Goal: Transaction & Acquisition: Purchase product/service

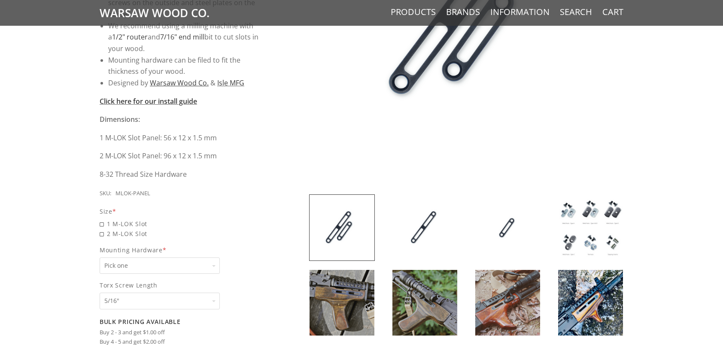
scroll to position [257, 0]
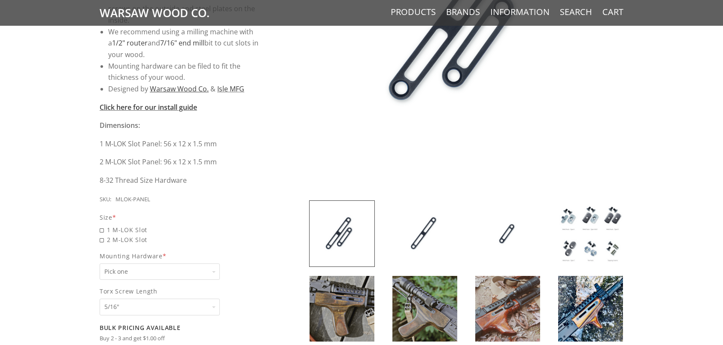
click at [216, 271] on select "Pick one None Weld Nuts - Type A & Torx Screws +$1 Weld Nuts - Type A + B & Tor…" at bounding box center [160, 271] width 120 height 17
click at [250, 259] on span "Mounting Hardware *" at bounding box center [182, 256] width 164 height 10
click at [220, 263] on select "Pick one None Weld Nuts - Type A & Torx Screws +$1 Weld Nuts - Type A + B & Tor…" at bounding box center [160, 271] width 120 height 17
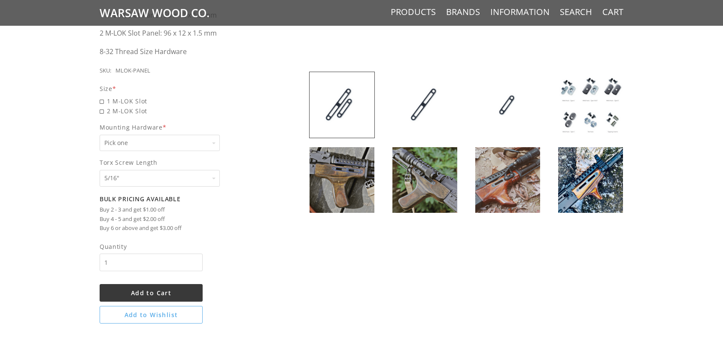
scroll to position [343, 0]
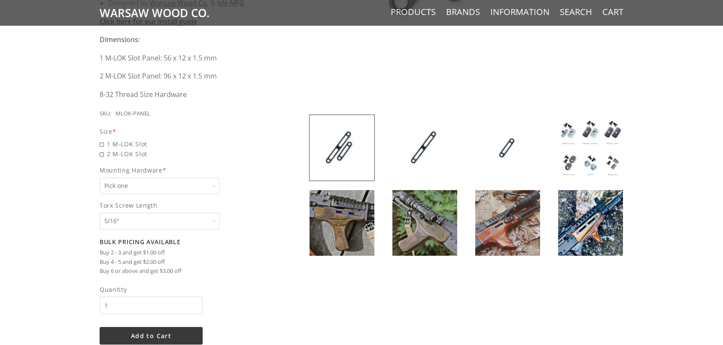
click at [583, 146] on img at bounding box center [590, 148] width 65 height 66
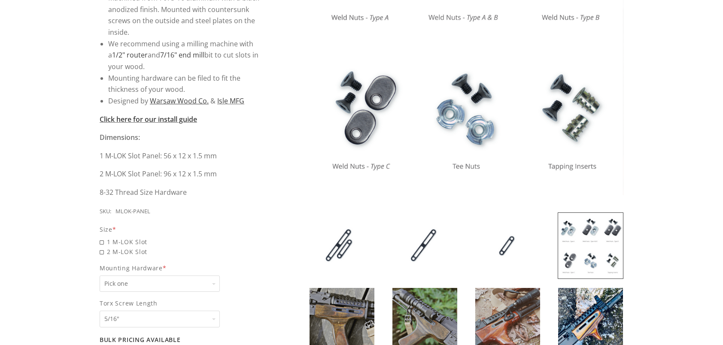
scroll to position [300, 0]
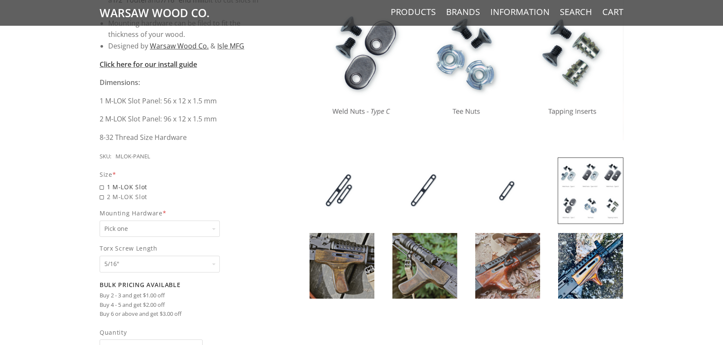
click at [102, 187] on span "1 M-LOK Slot" at bounding box center [182, 187] width 164 height 10
click at [102, 182] on input "1 M-LOK Slot" at bounding box center [160, 182] width 120 height 0
radio input "true"
click at [100, 195] on span "2 M-LOK Slot" at bounding box center [182, 197] width 164 height 10
click at [100, 192] on input "2 M-LOK Slot" at bounding box center [160, 192] width 120 height 0
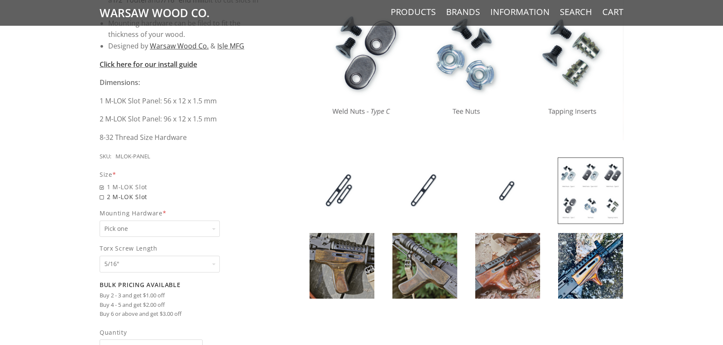
radio input "true"
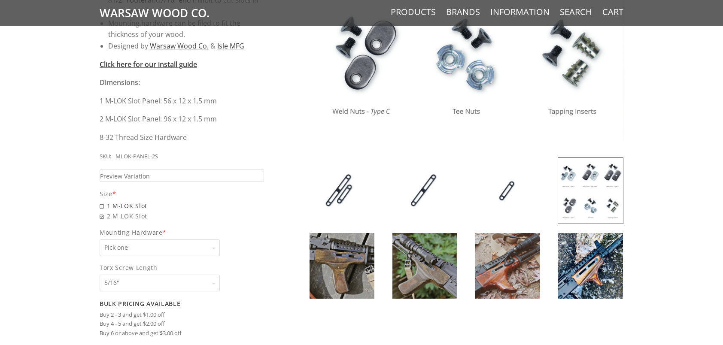
click at [103, 207] on span "1 M-LOK Slot" at bounding box center [182, 206] width 164 height 10
click at [103, 201] on input "1 M-LOK Slot" at bounding box center [160, 201] width 120 height 0
radio input "true"
click at [203, 248] on select "Pick one None Weld Nuts - Type A & Torx Screws +$1 Weld Nuts - Type A + B & Tor…" at bounding box center [160, 247] width 120 height 17
select select "830"
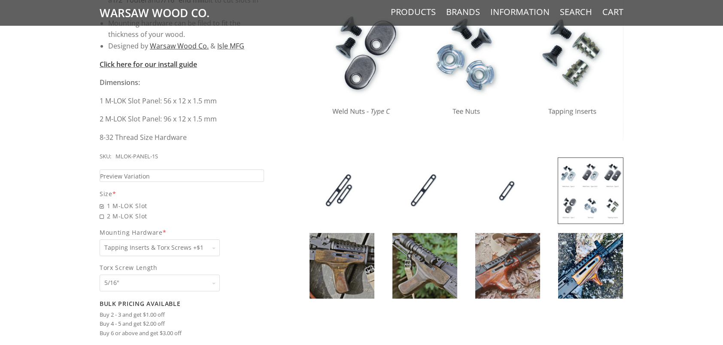
click at [100, 239] on select "Pick one None Weld Nuts - Type A & Torx Screws +$1 Weld Nuts - Type A + B & Tor…" at bounding box center [160, 247] width 120 height 17
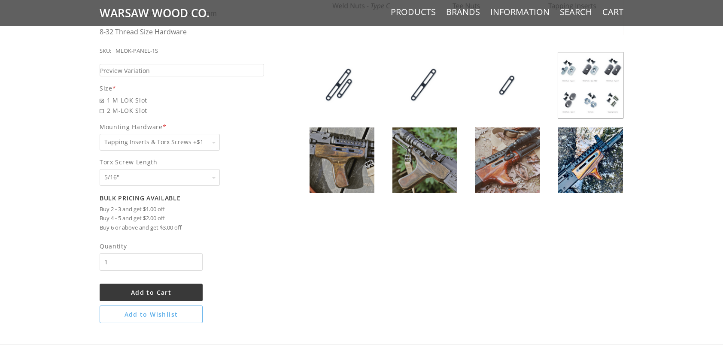
scroll to position [429, 0]
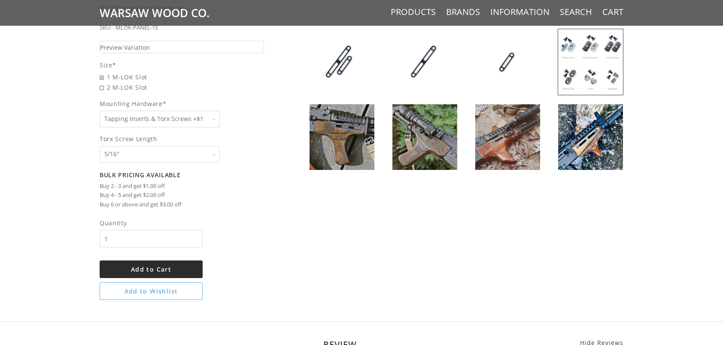
click at [171, 267] on span "Add to Cart" at bounding box center [151, 269] width 40 height 8
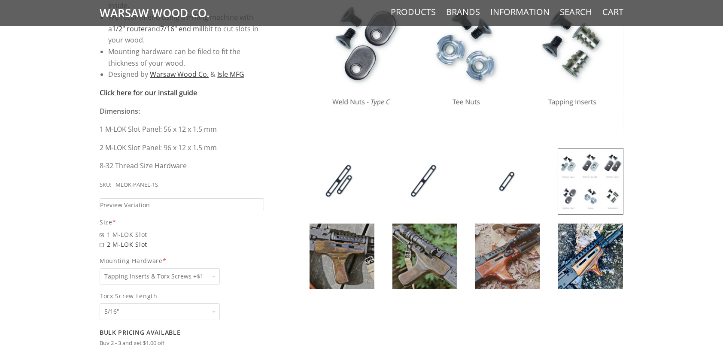
scroll to position [381, 0]
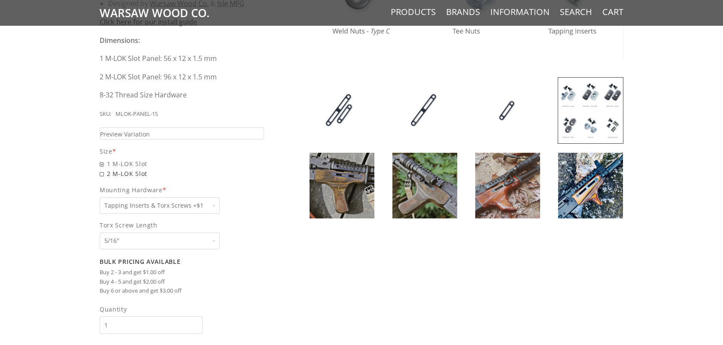
click at [101, 173] on span "2 M-LOK Slot" at bounding box center [182, 174] width 164 height 10
click at [101, 169] on input "2 M-LOK Slot" at bounding box center [160, 169] width 120 height 0
radio input "true"
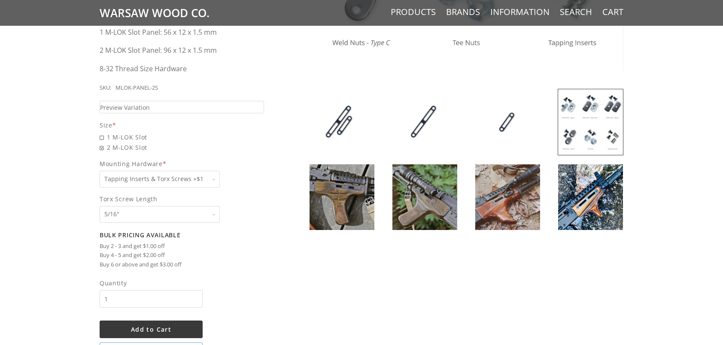
scroll to position [558, 0]
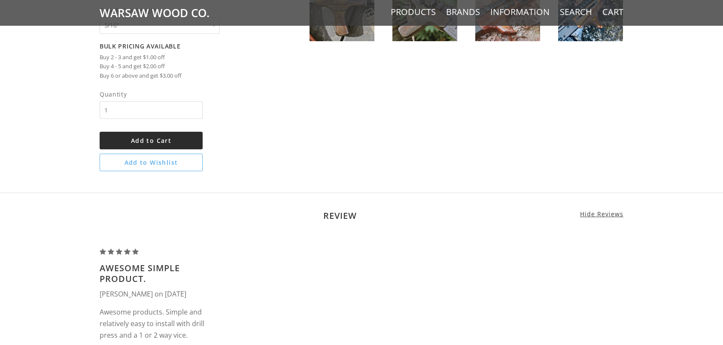
click at [151, 136] on span "Add to Cart" at bounding box center [151, 140] width 40 height 8
